Goal: Task Accomplishment & Management: Manage account settings

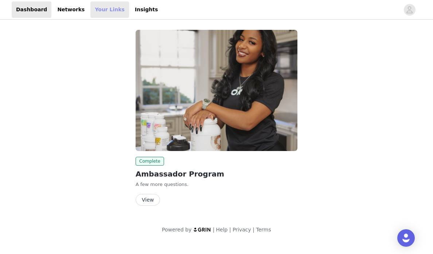
click at [93, 11] on link "Your Links" at bounding box center [109, 9] width 39 height 16
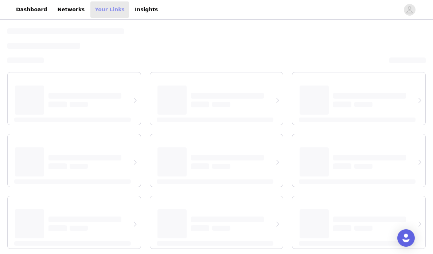
select select "12"
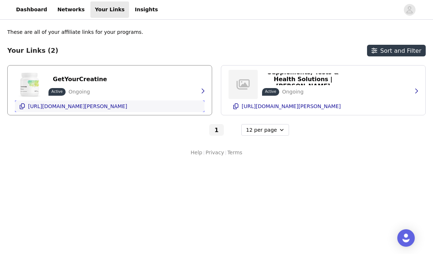
click at [127, 108] on p "[URL][DOMAIN_NAME][PERSON_NAME]" at bounding box center [77, 107] width 99 height 6
click at [77, 108] on p "[URL][DOMAIN_NAME][PERSON_NAME]" at bounding box center [77, 107] width 99 height 6
click at [66, 16] on link "Networks" at bounding box center [71, 9] width 36 height 16
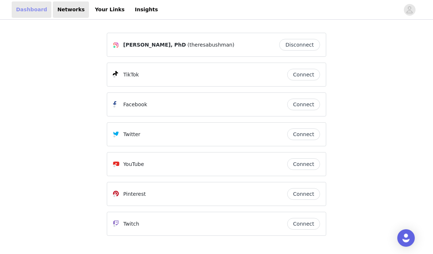
click at [32, 9] on link "Dashboard" at bounding box center [32, 9] width 40 height 16
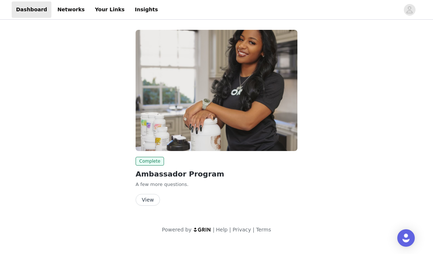
click at [145, 197] on button "View" at bounding box center [148, 200] width 24 height 12
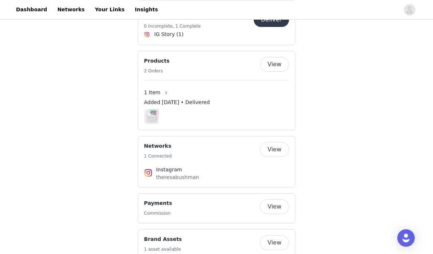
scroll to position [346, 0]
click at [276, 200] on button "View" at bounding box center [274, 207] width 29 height 15
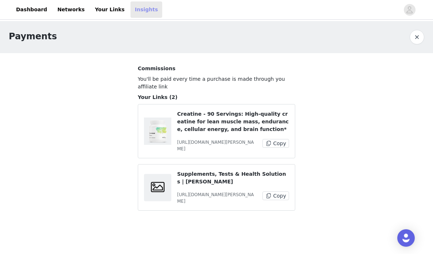
click at [140, 10] on link "Insights" at bounding box center [147, 9] width 32 height 16
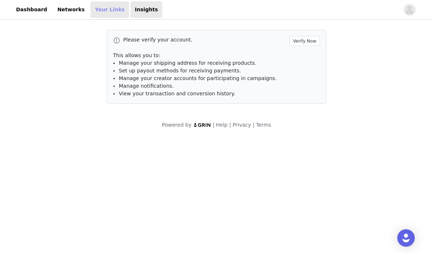
click at [107, 7] on link "Your Links" at bounding box center [109, 9] width 39 height 16
select select "12"
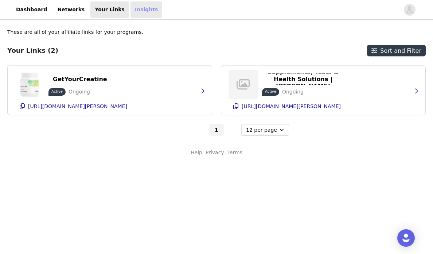
click at [143, 11] on link "Insights" at bounding box center [147, 9] width 32 height 16
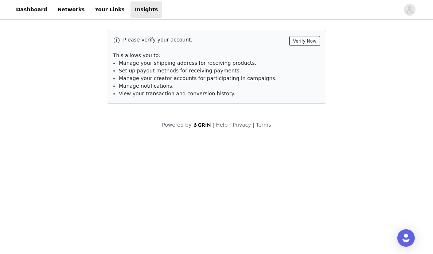
click at [305, 42] on button "Verify Now" at bounding box center [304, 41] width 31 height 10
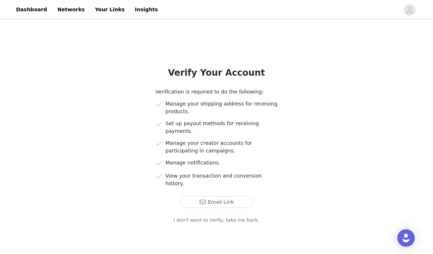
scroll to position [15, 0]
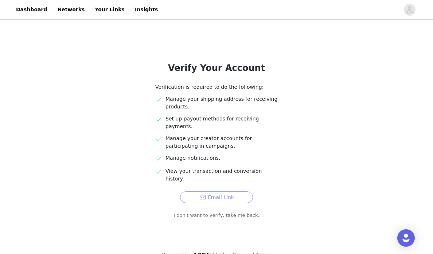
click at [208, 192] on button "Email Link" at bounding box center [216, 198] width 73 height 12
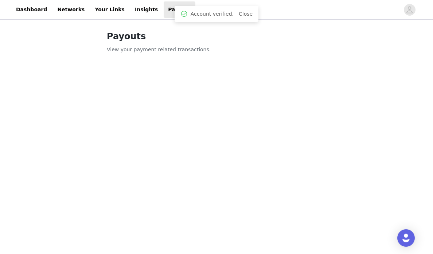
click at [164, 11] on link "Payouts" at bounding box center [180, 9] width 32 height 16
click at [131, 10] on link "Insights" at bounding box center [147, 9] width 32 height 16
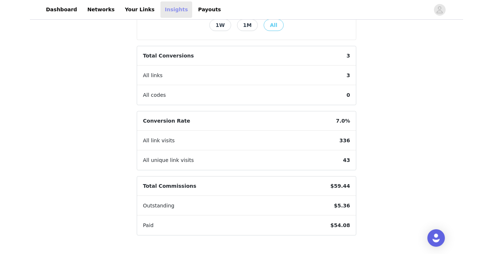
scroll to position [187, 0]
